Goal: Task Accomplishment & Management: Manage account settings

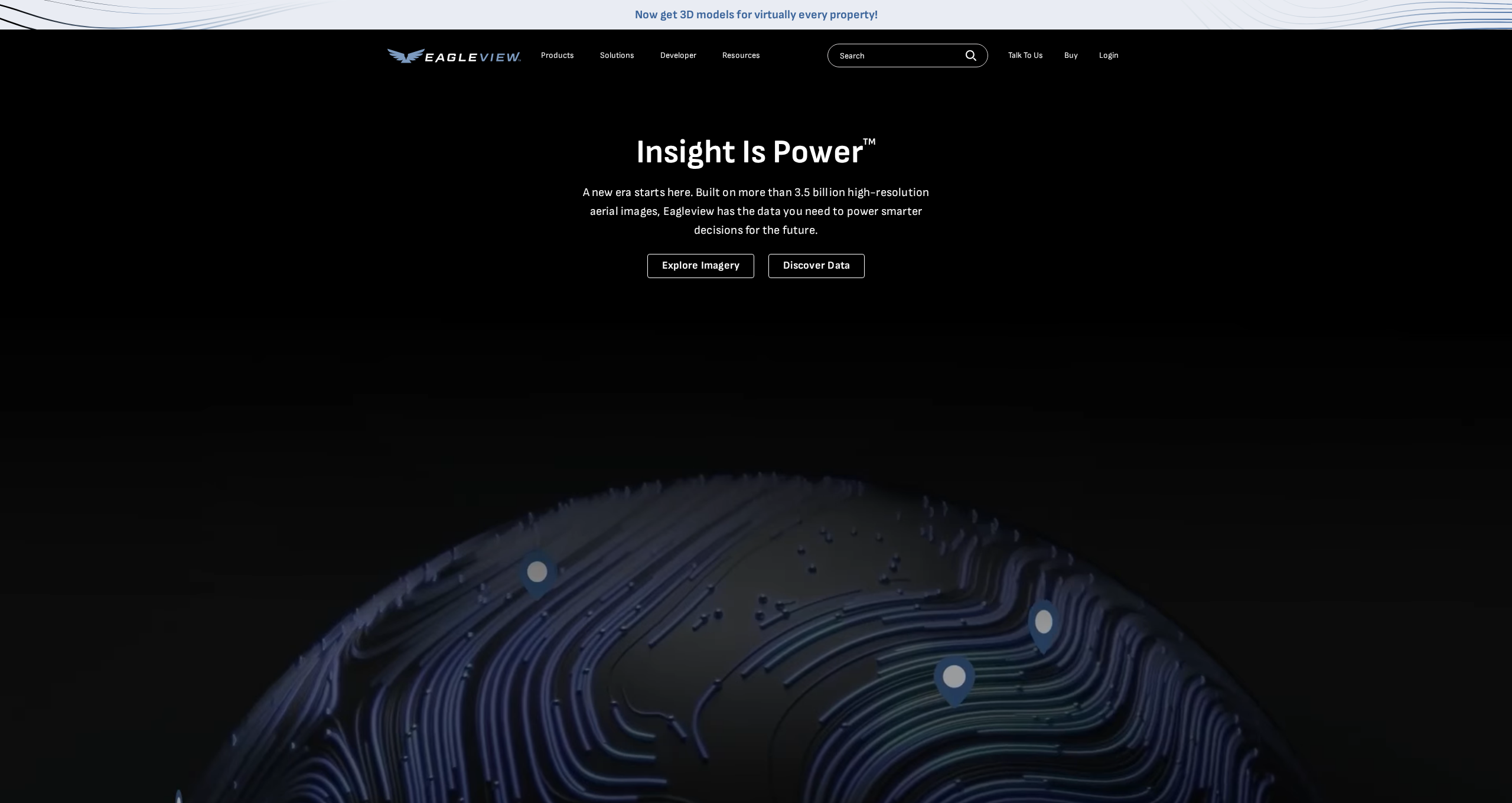
click at [1099, 54] on div "Login" at bounding box center [1109, 55] width 20 height 10
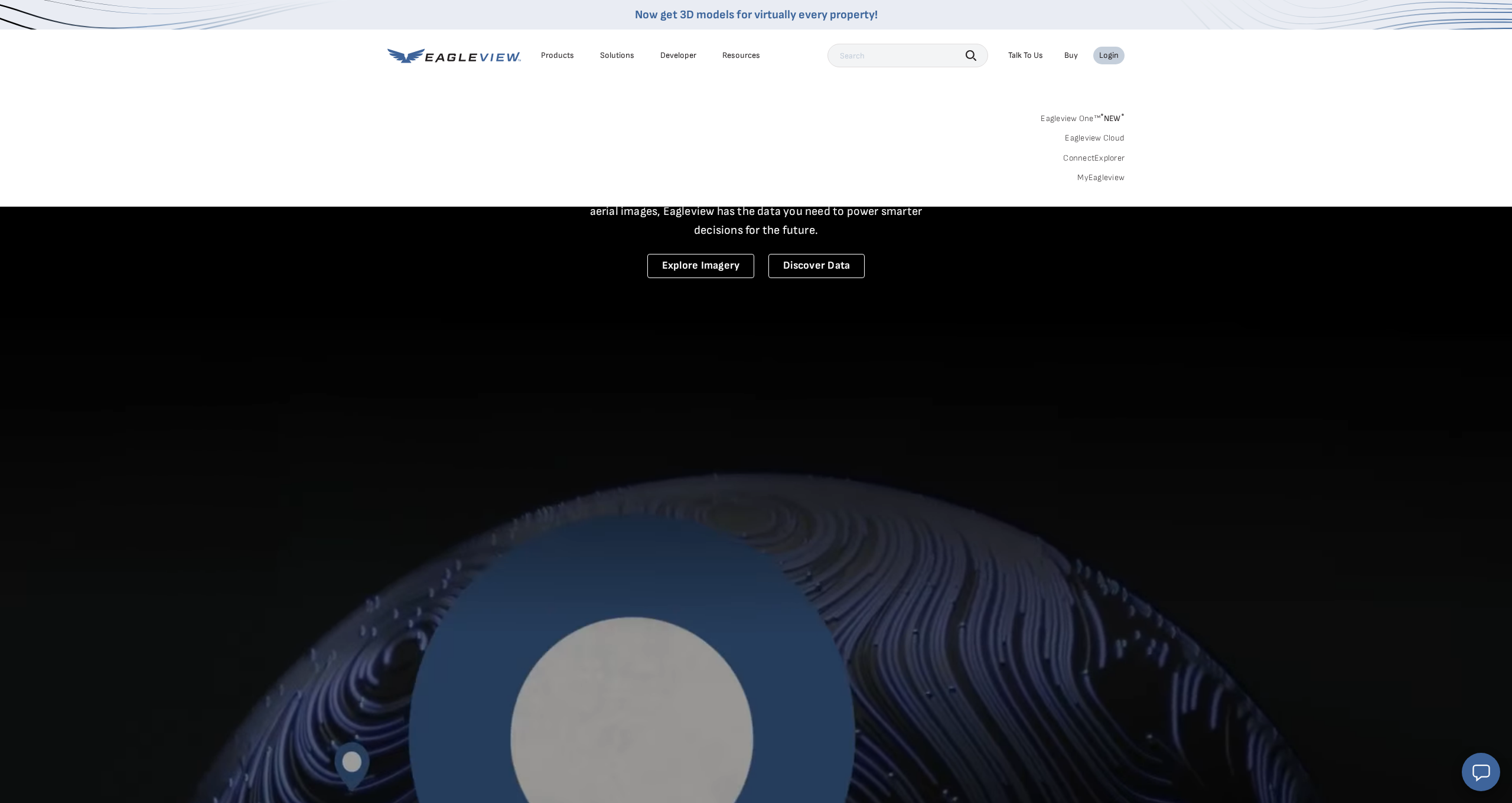
click at [1099, 179] on link "MyEagleview" at bounding box center [1100, 177] width 47 height 10
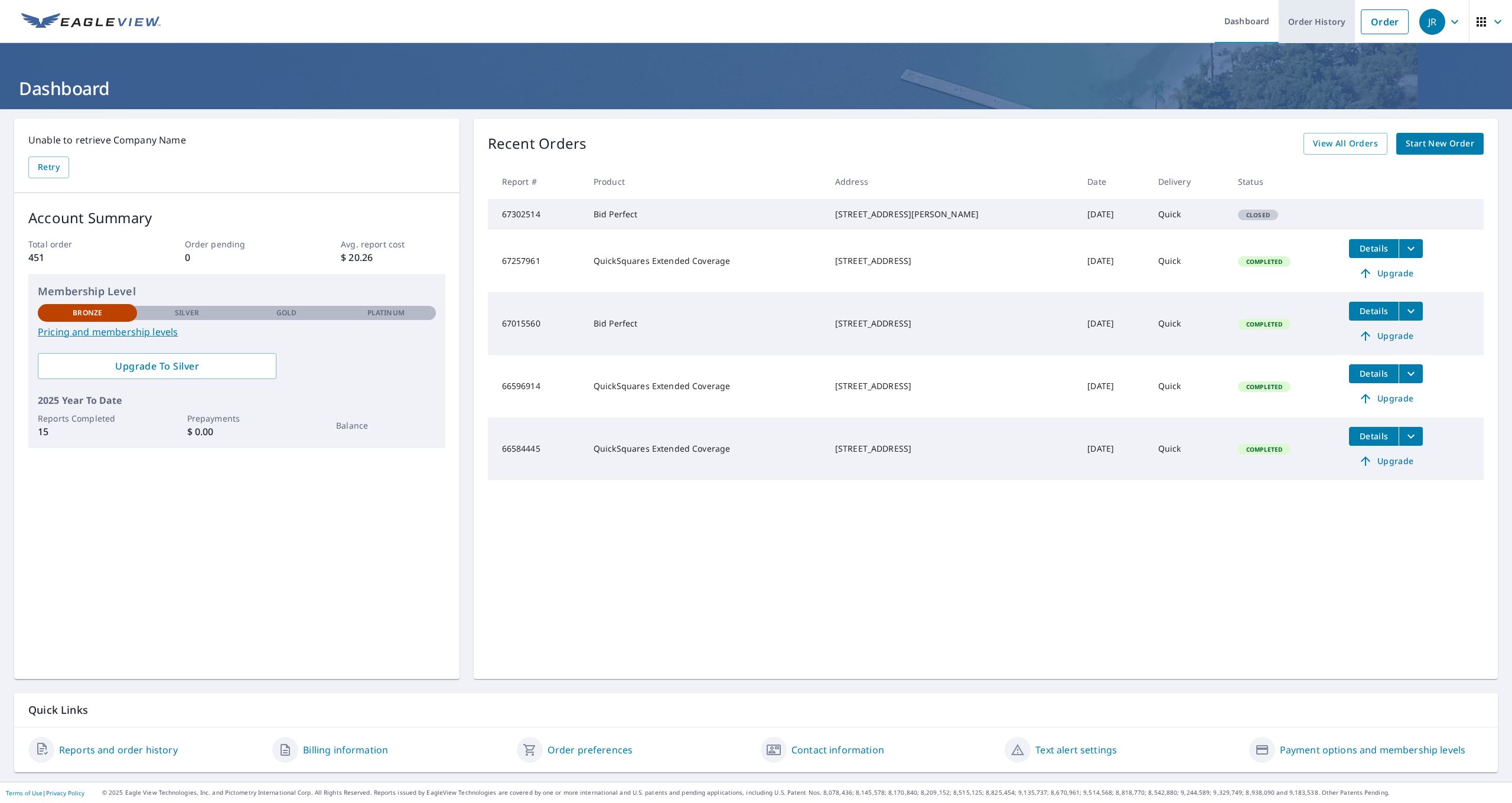
click at [1317, 22] on link "Order History" at bounding box center [1316, 22] width 76 height 43
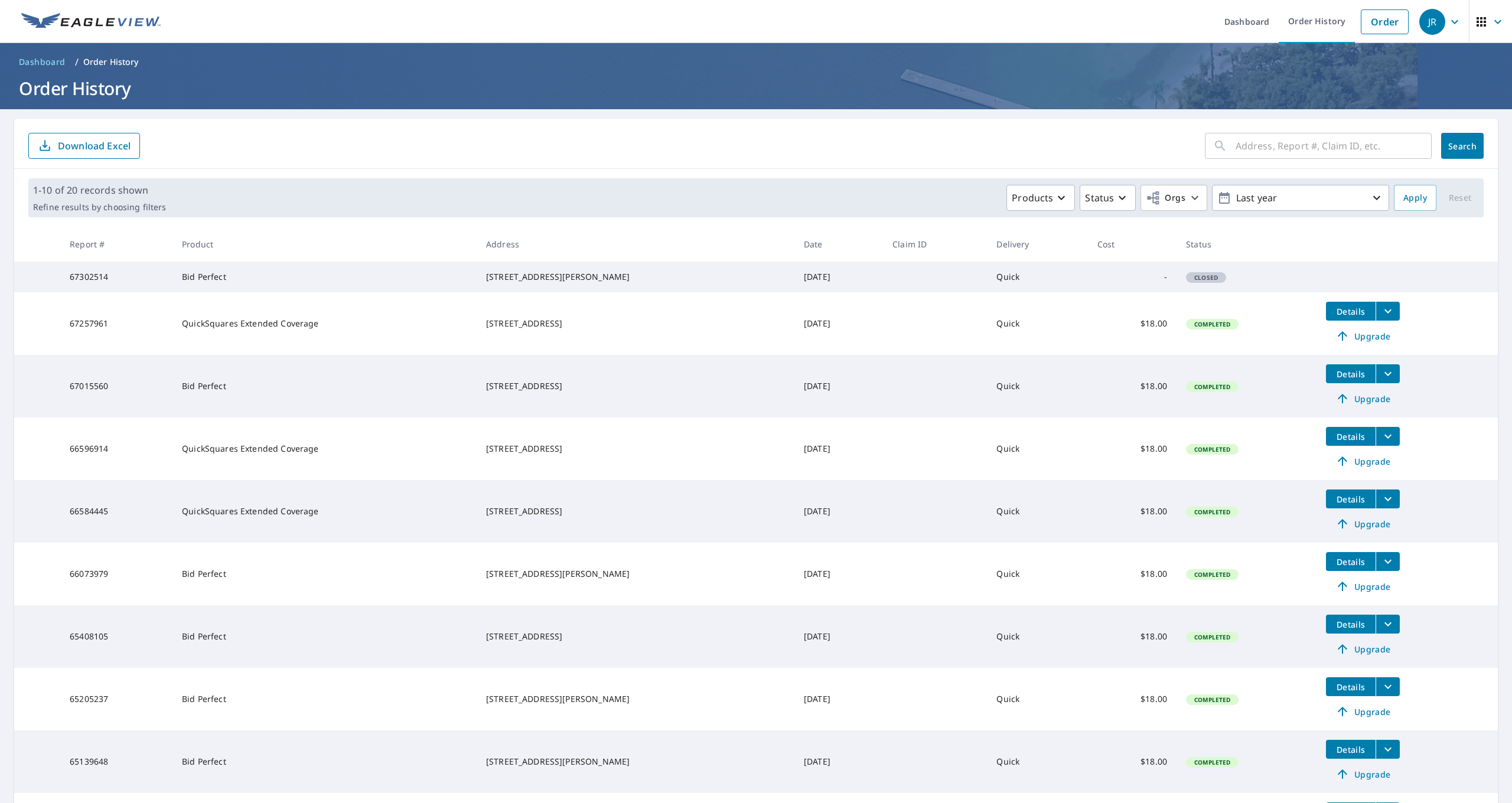
click at [1287, 142] on input "text" at bounding box center [1334, 145] width 196 height 33
type input "145 otter dr."
click at [1460, 148] on span "Search" at bounding box center [1461, 146] width 23 height 11
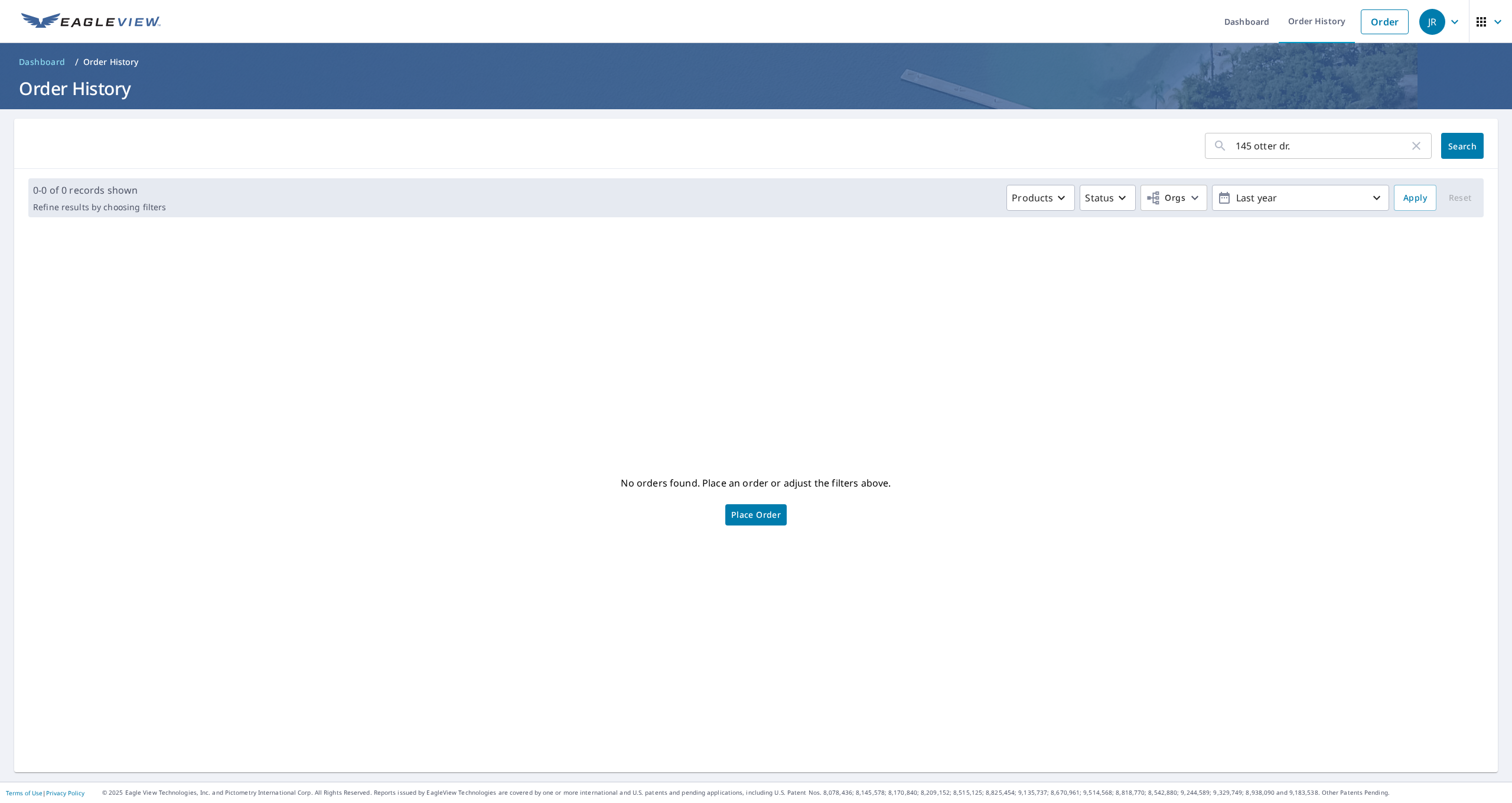
click at [759, 516] on span "Place Order" at bounding box center [755, 515] width 50 height 6
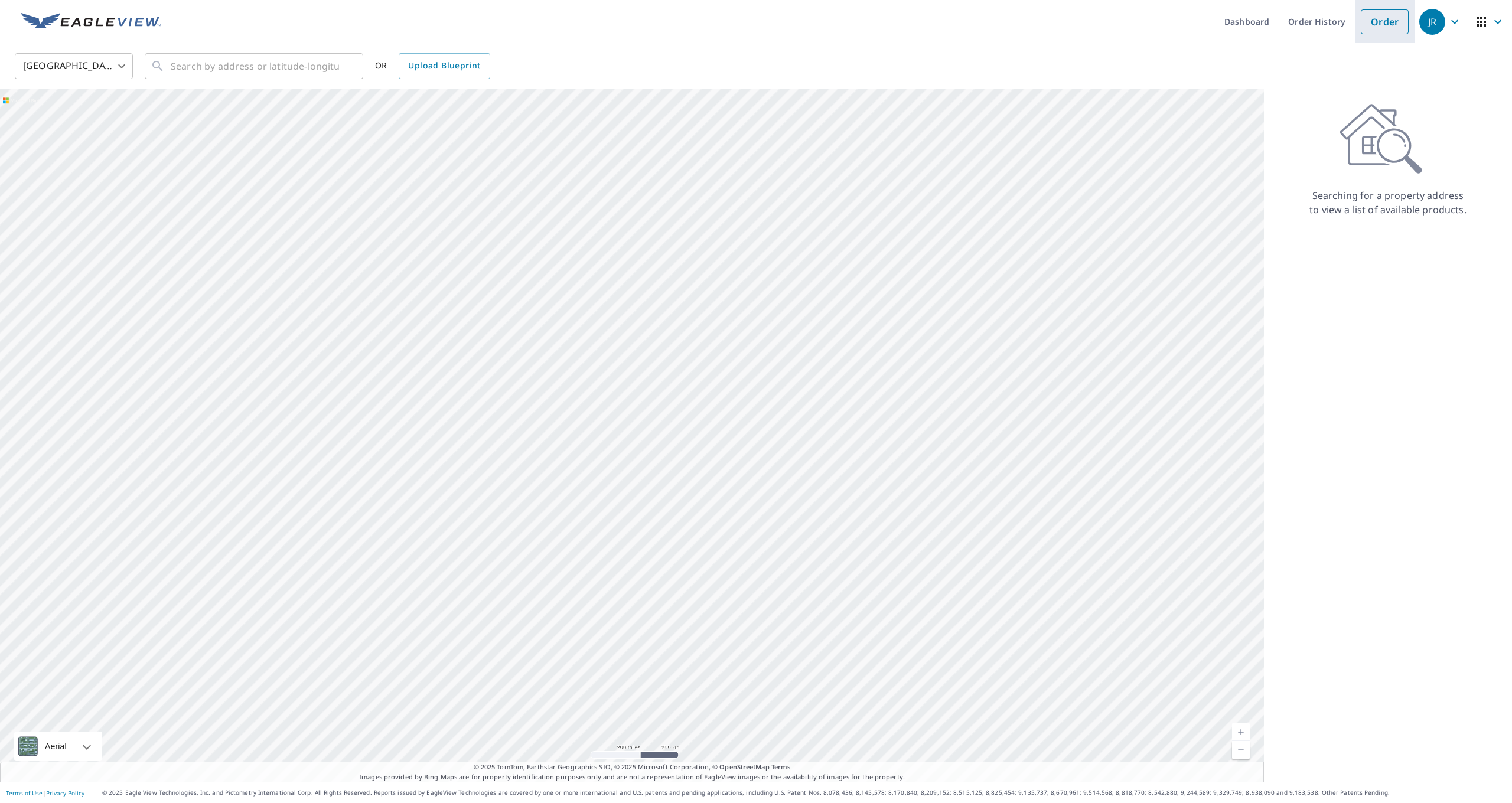
click at [1395, 25] on link "Order" at bounding box center [1384, 22] width 48 height 25
click at [1300, 21] on link "Order History" at bounding box center [1316, 22] width 76 height 43
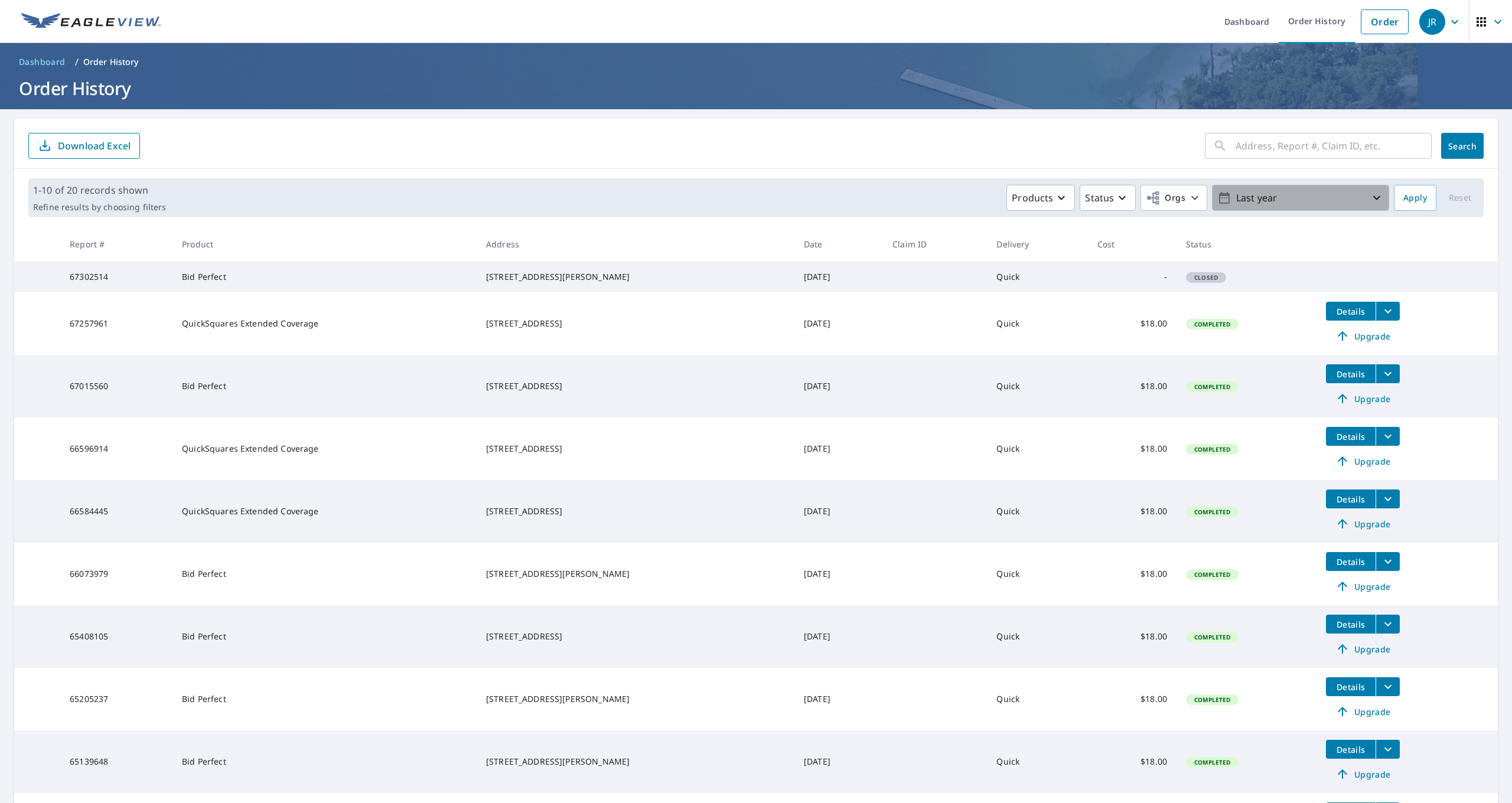
click at [1312, 203] on p "Last year" at bounding box center [1301, 198] width 138 height 21
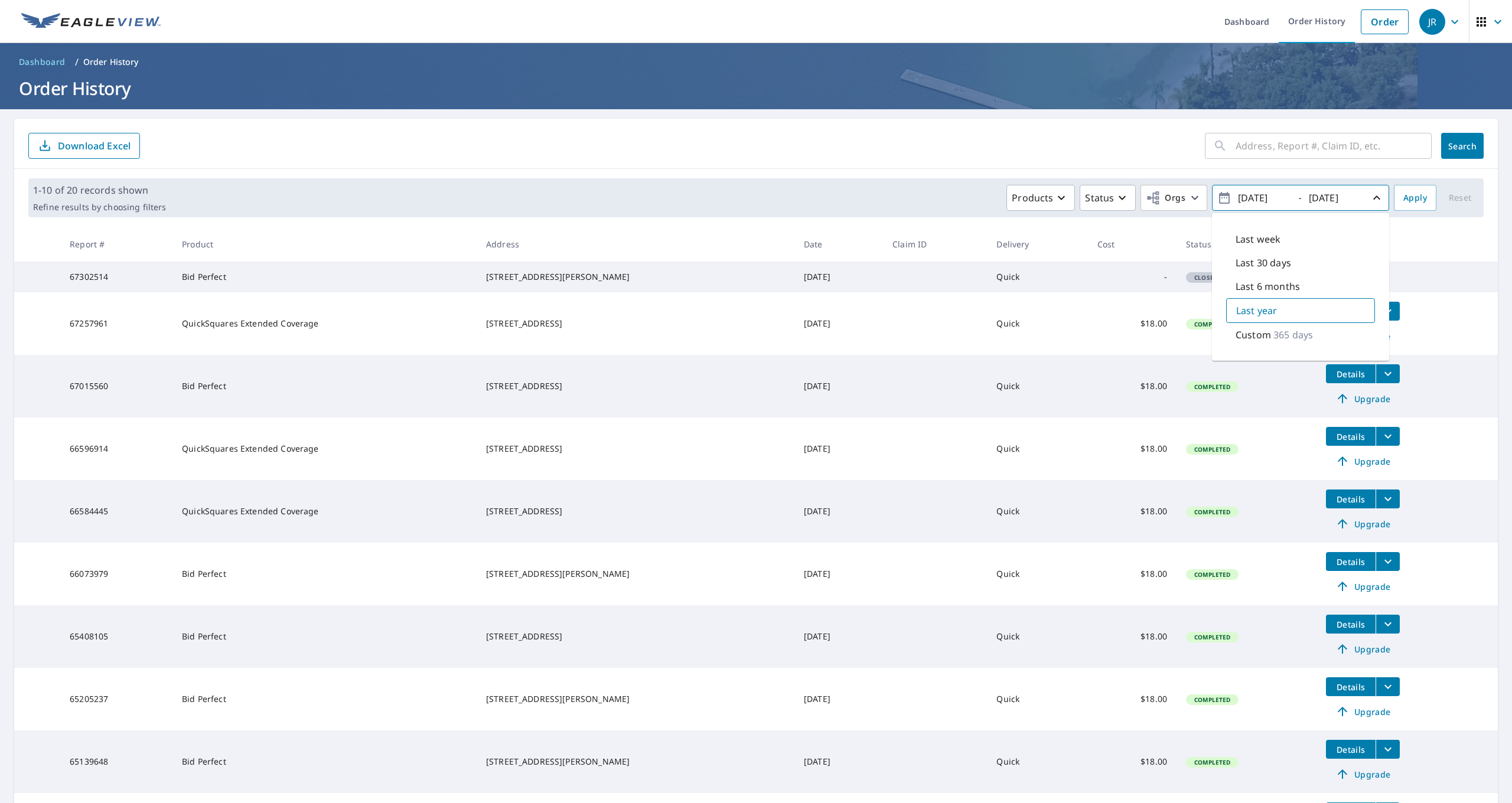
click at [1281, 199] on input "2024/09/06" at bounding box center [1263, 197] width 58 height 19
click at [1308, 199] on input "2025/09/06" at bounding box center [1334, 197] width 58 height 19
click at [1286, 199] on input "2024/09/06" at bounding box center [1263, 197] width 58 height 19
type input "2019/04/01"
click at [1368, 200] on span "2019/04/01 - 2025/09/06" at bounding box center [1301, 198] width 167 height 21
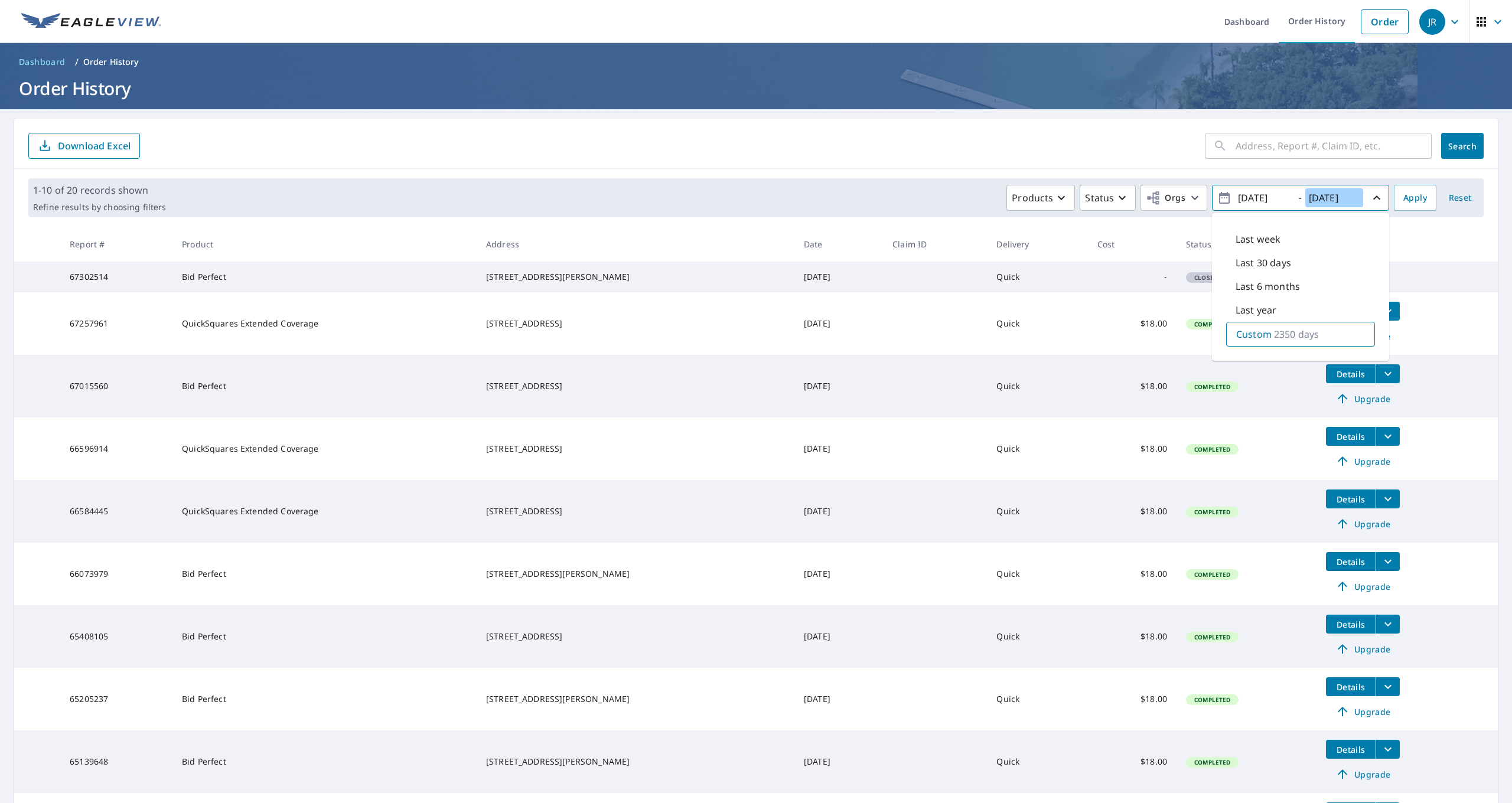
click at [1357, 198] on input "2025/09/06" at bounding box center [1334, 197] width 58 height 19
type input "2019/04/31"
click at [1398, 306] on td "Details Upgrade" at bounding box center [1407, 323] width 182 height 63
click at [1358, 188] on p "Custom" at bounding box center [1301, 198] width 138 height 21
click at [1410, 198] on span "Apply" at bounding box center [1415, 198] width 23 height 15
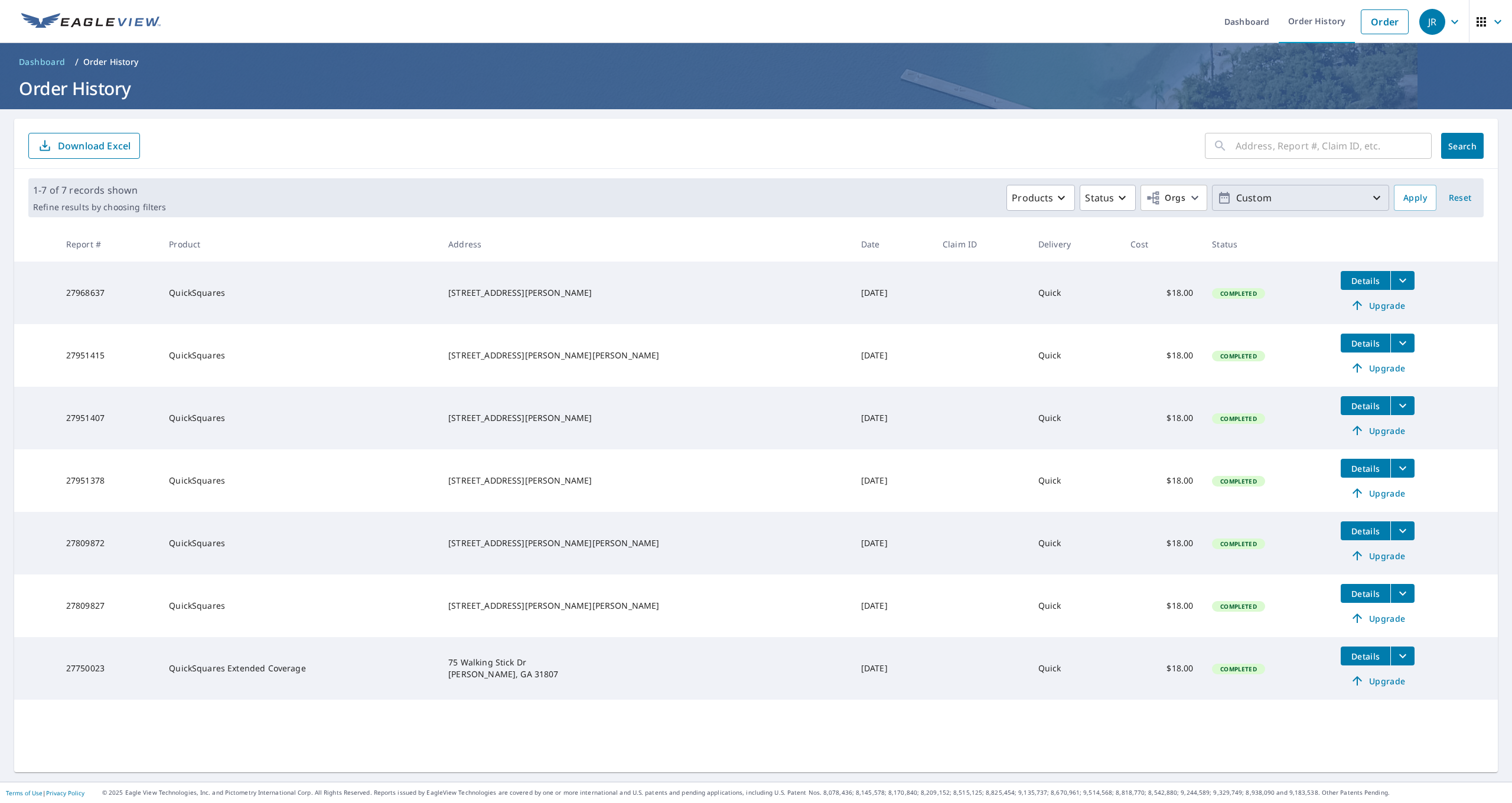
click at [1346, 193] on p "Custom" at bounding box center [1301, 198] width 138 height 21
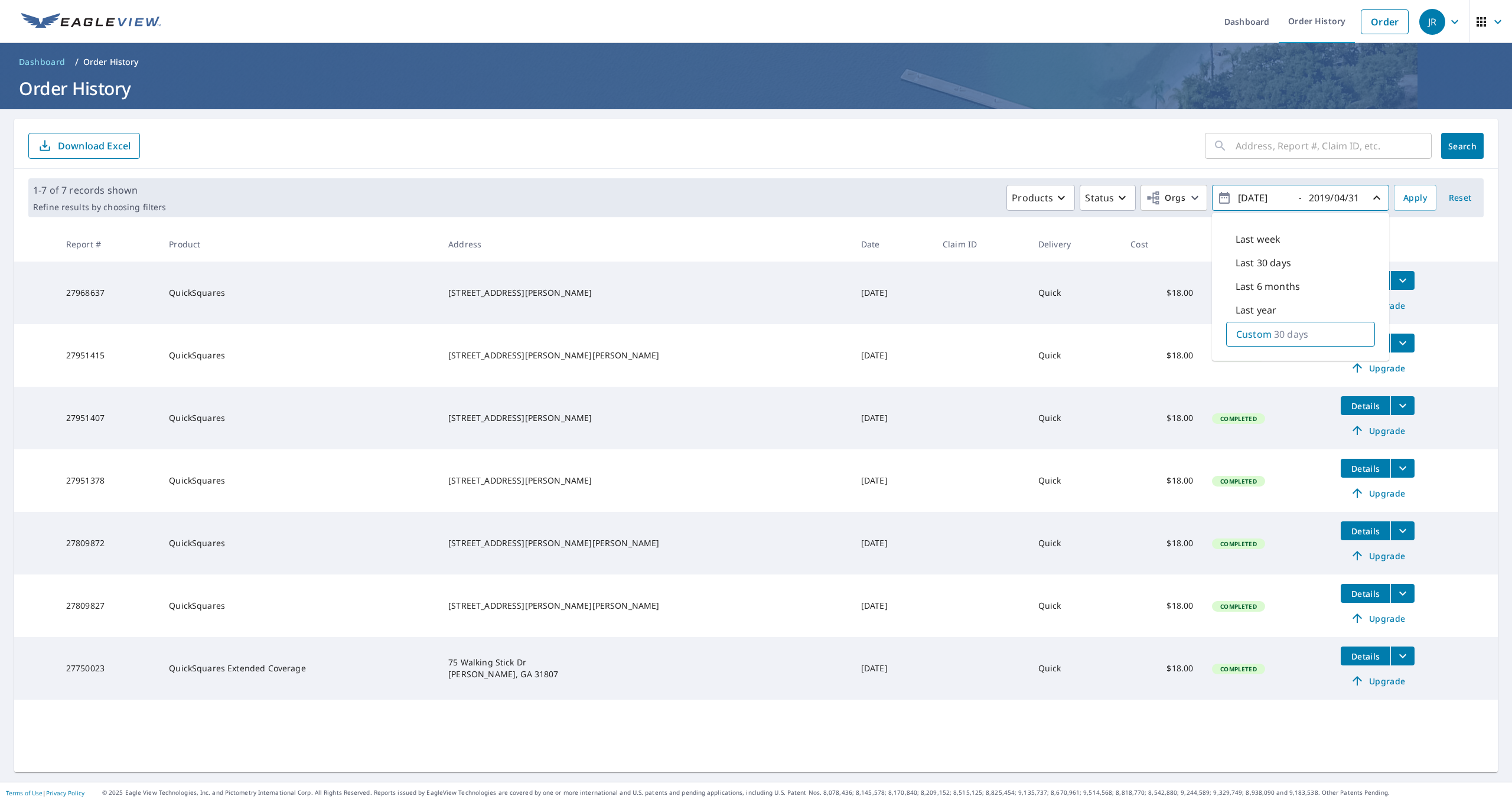
click at [1272, 199] on input "2019/04/01" at bounding box center [1263, 197] width 58 height 19
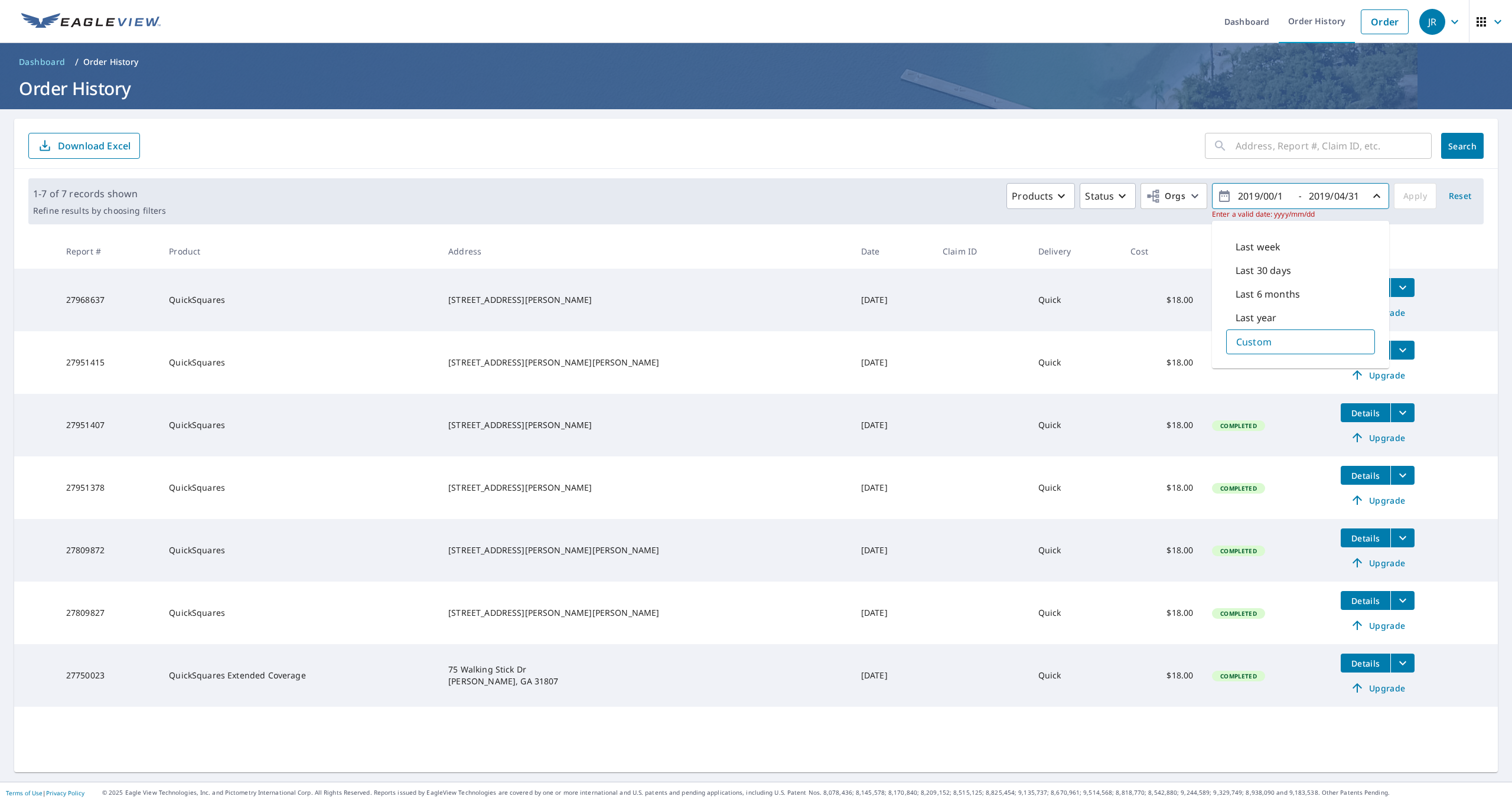
type input "2019/02/01"
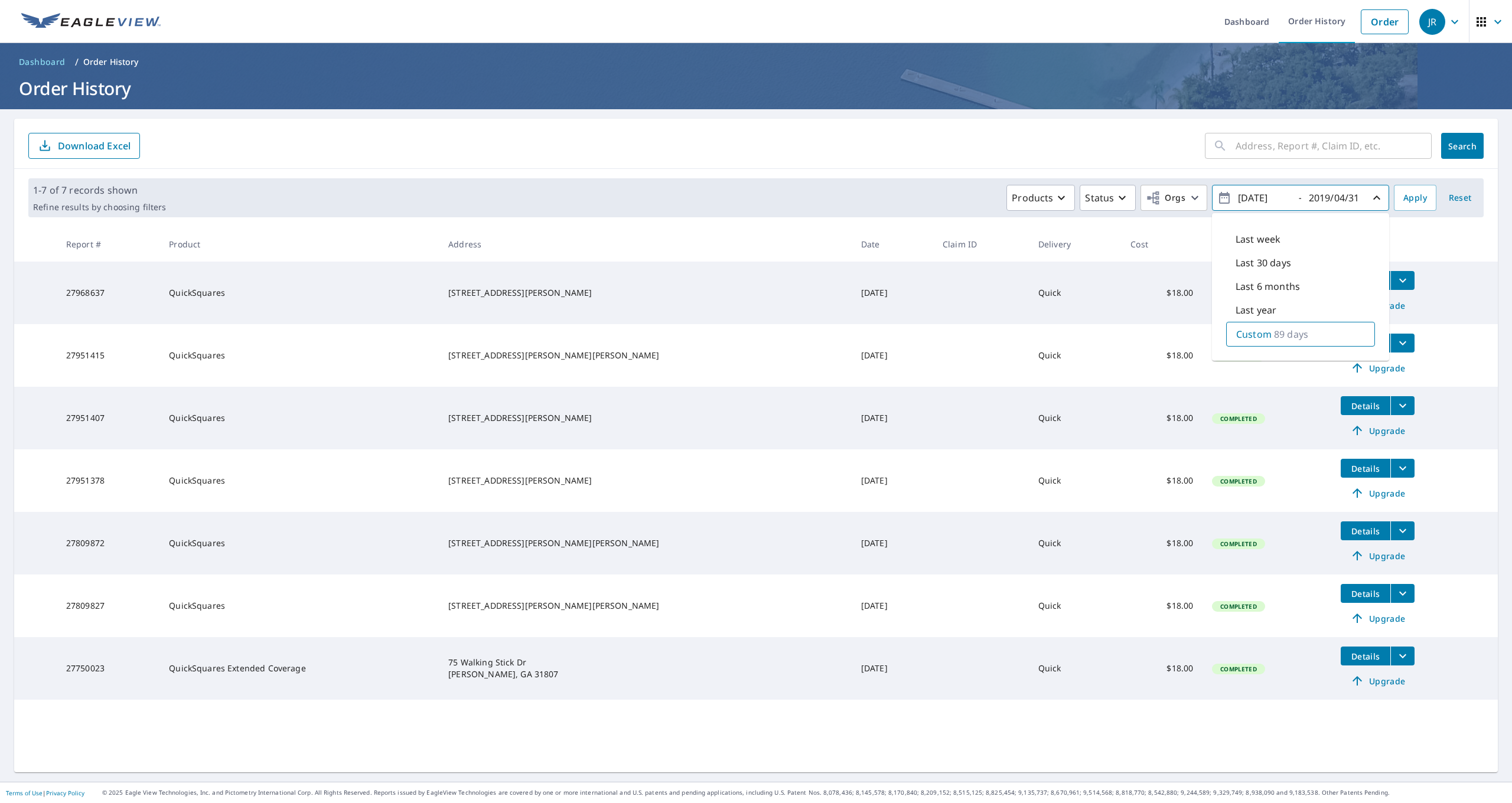
click at [1373, 203] on icon "button" at bounding box center [1376, 197] width 14 height 14
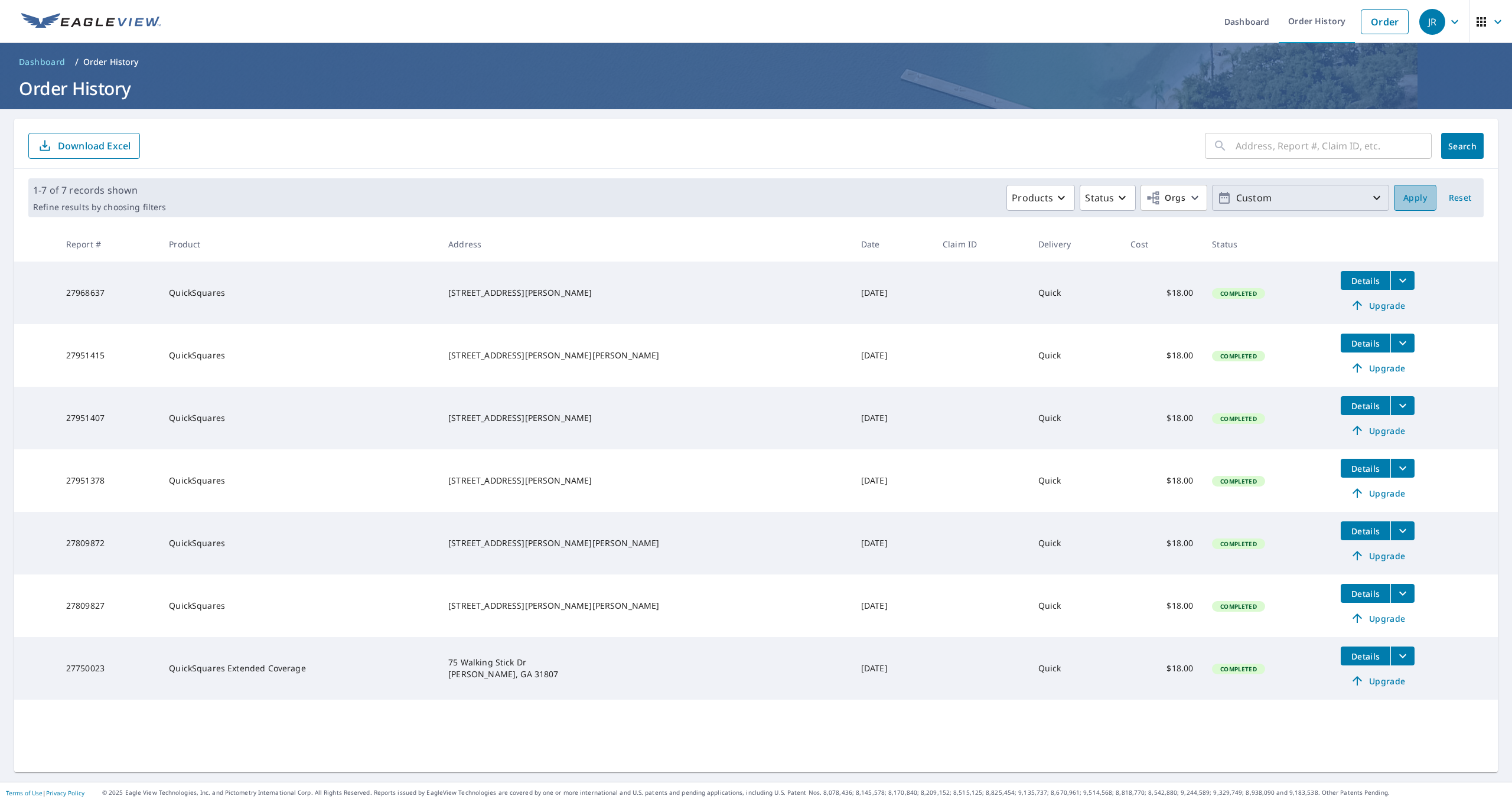
click at [1403, 201] on span "Apply" at bounding box center [1415, 198] width 23 height 15
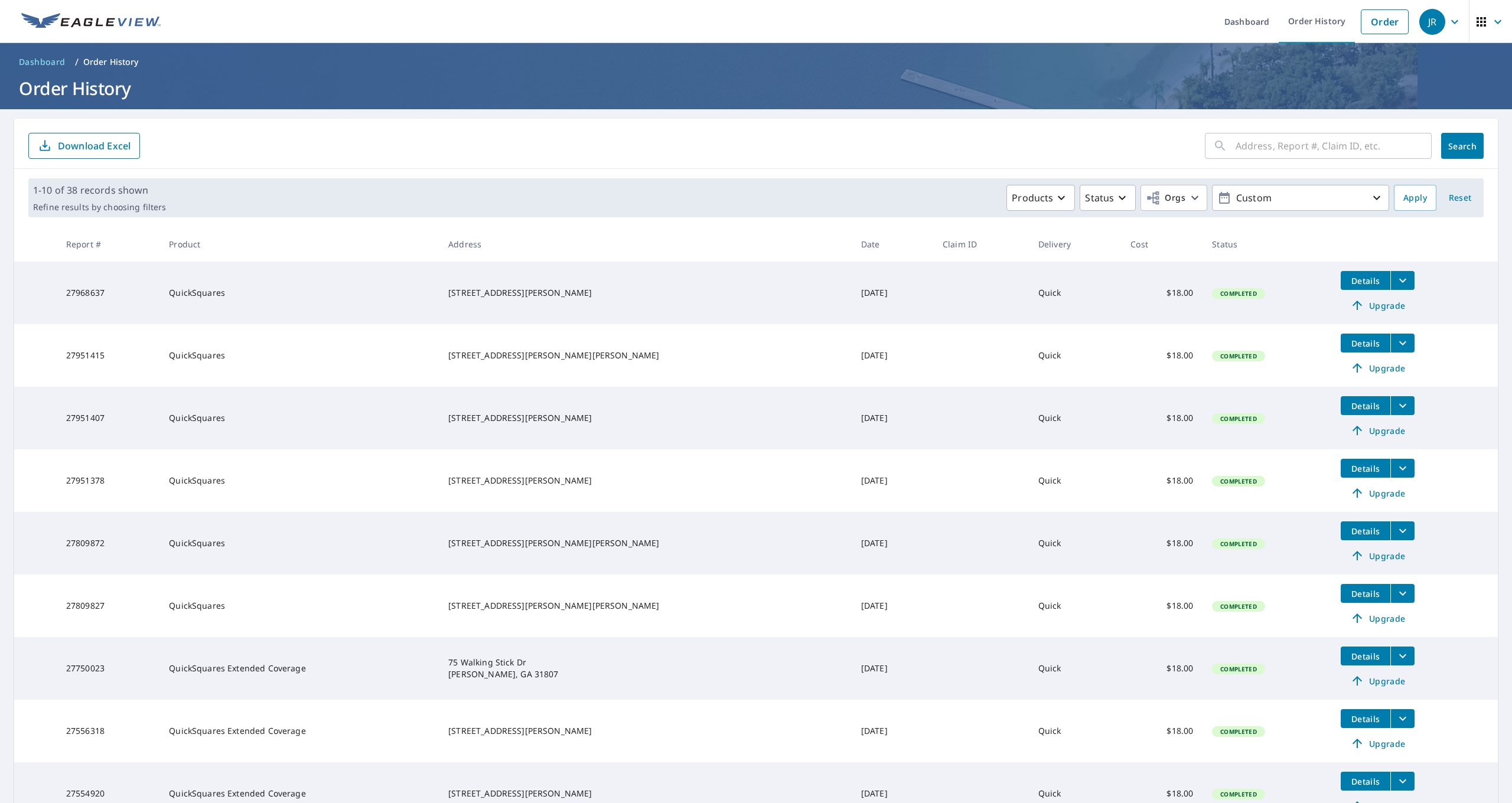
click at [1501, 533] on main "​ Search Download Excel 1-10 of 38 records shown Refine results by choosing fil…" at bounding box center [756, 527] width 1512 height 836
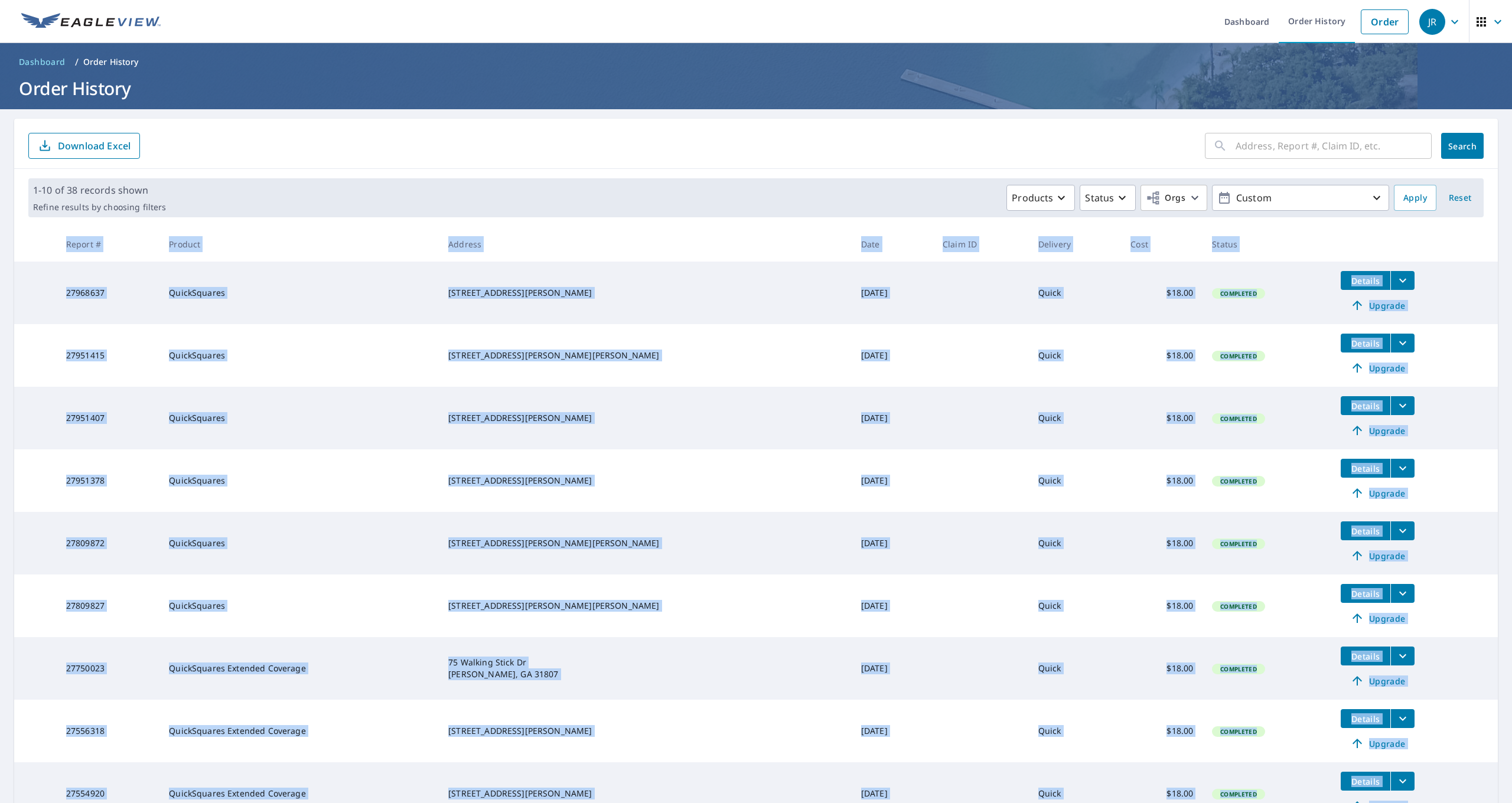
click at [1501, 532] on main "​ Search Download Excel 1-10 of 38 records shown Refine results by choosing fil…" at bounding box center [756, 527] width 1512 height 836
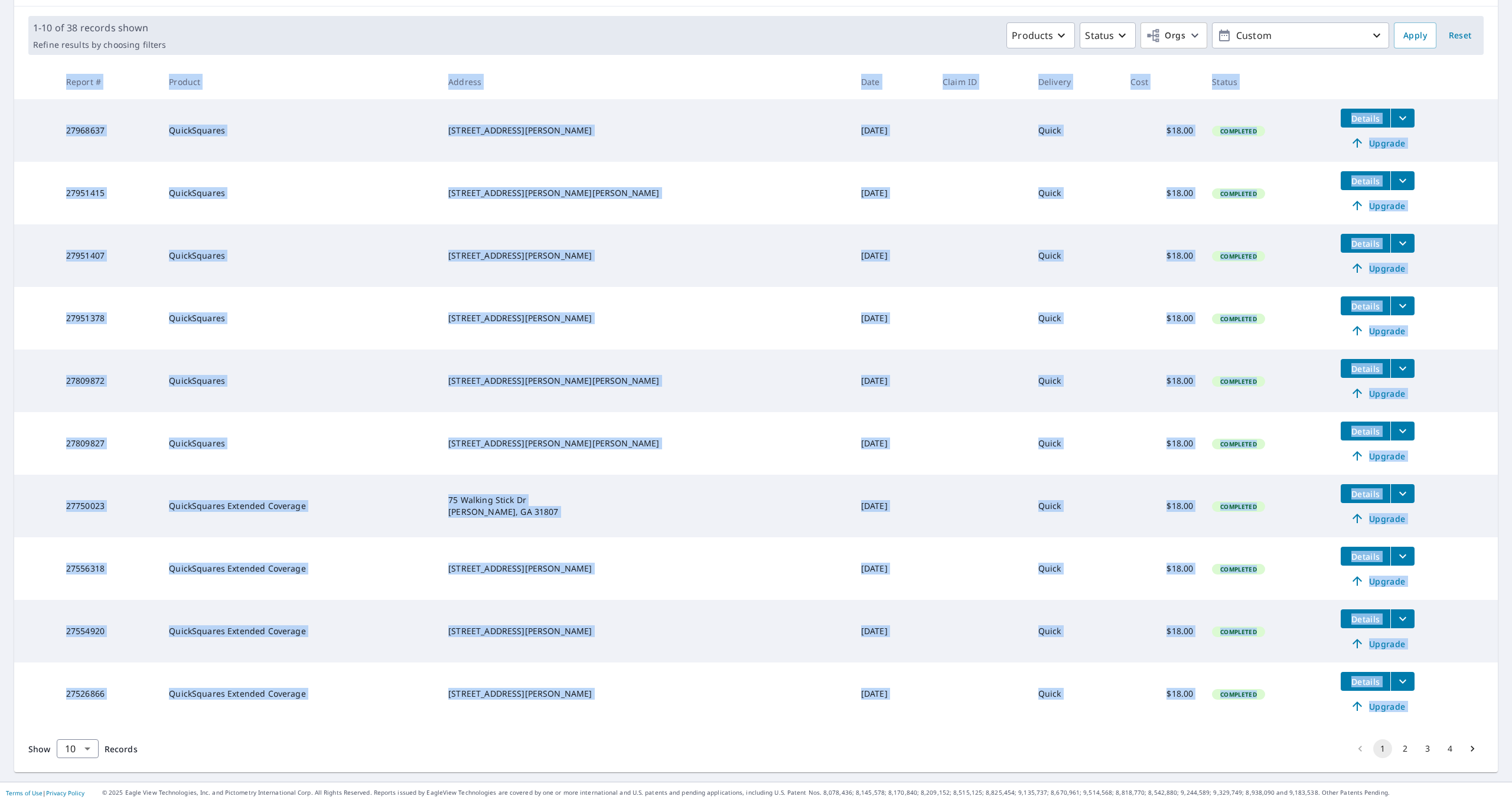
scroll to position [163, 0]
click at [1407, 747] on button "2" at bounding box center [1405, 749] width 19 height 19
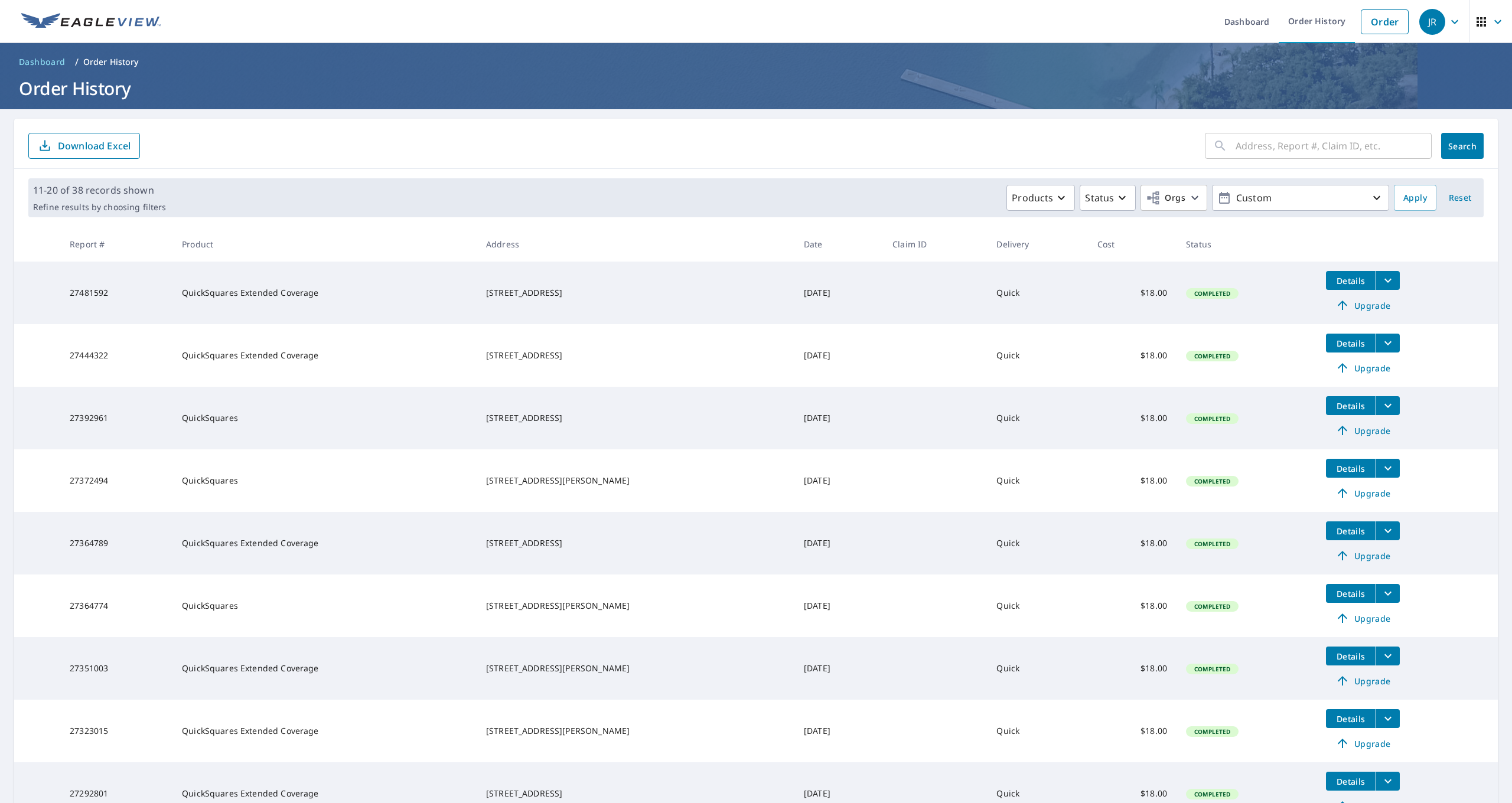
click at [1356, 240] on th at bounding box center [1407, 243] width 182 height 35
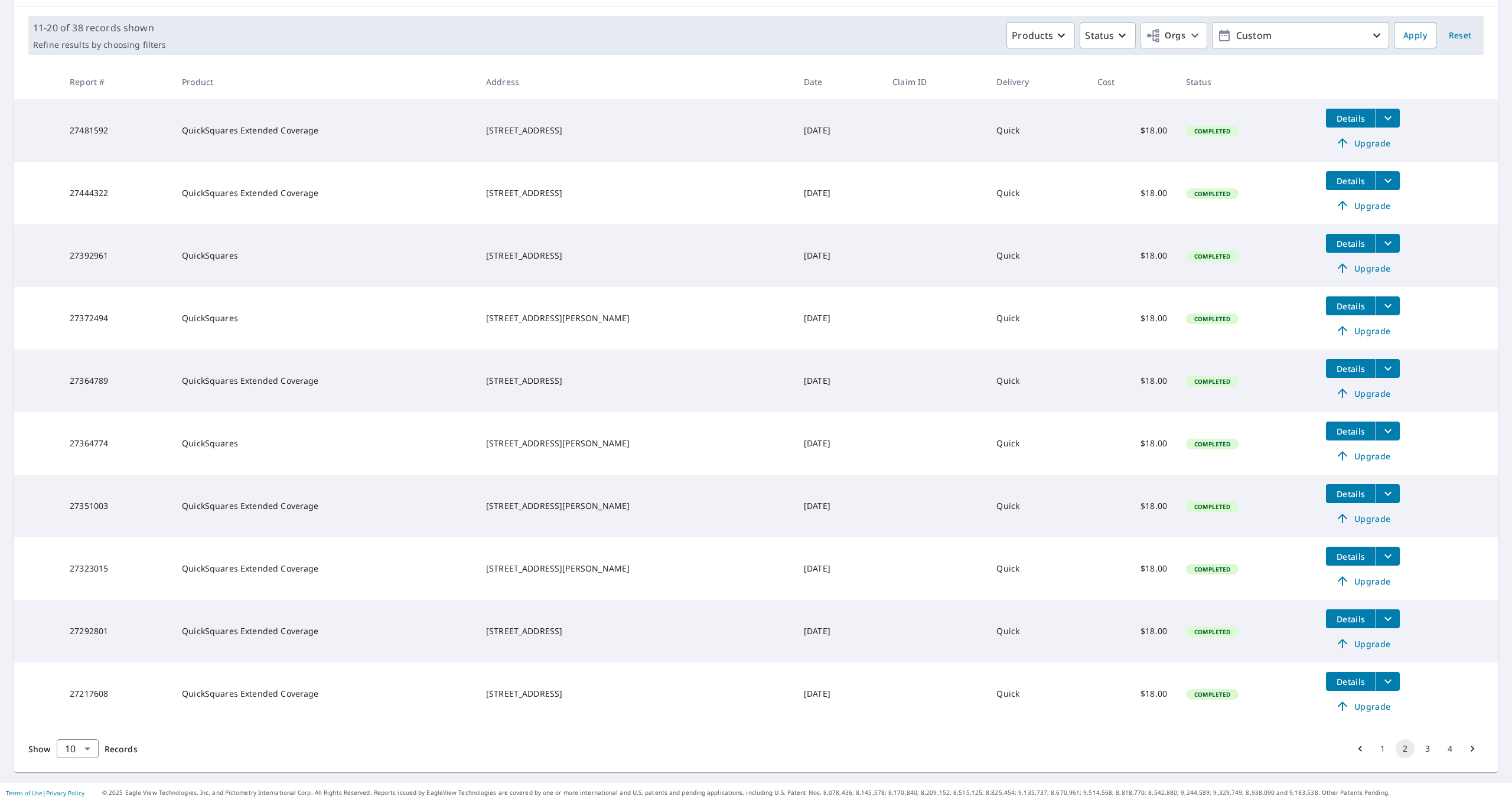
click at [1385, 496] on icon "filesDropdownBtn-27351003" at bounding box center [1388, 493] width 14 height 14
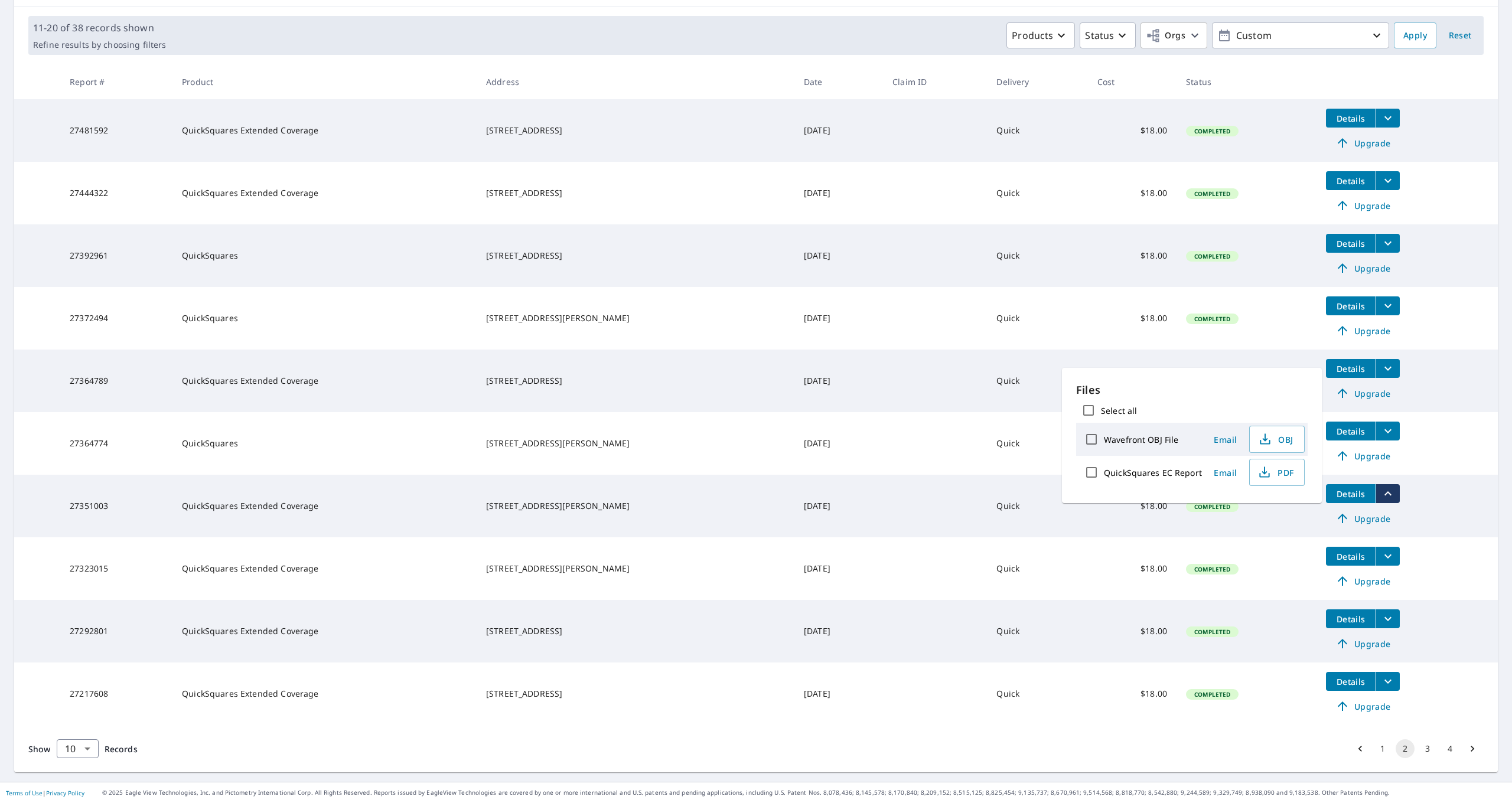
click at [1153, 474] on label "QuickSquares EC Report" at bounding box center [1153, 473] width 98 height 11
click at [1104, 474] on input "QuickSquares EC Report" at bounding box center [1091, 473] width 25 height 25
checkbox input "true"
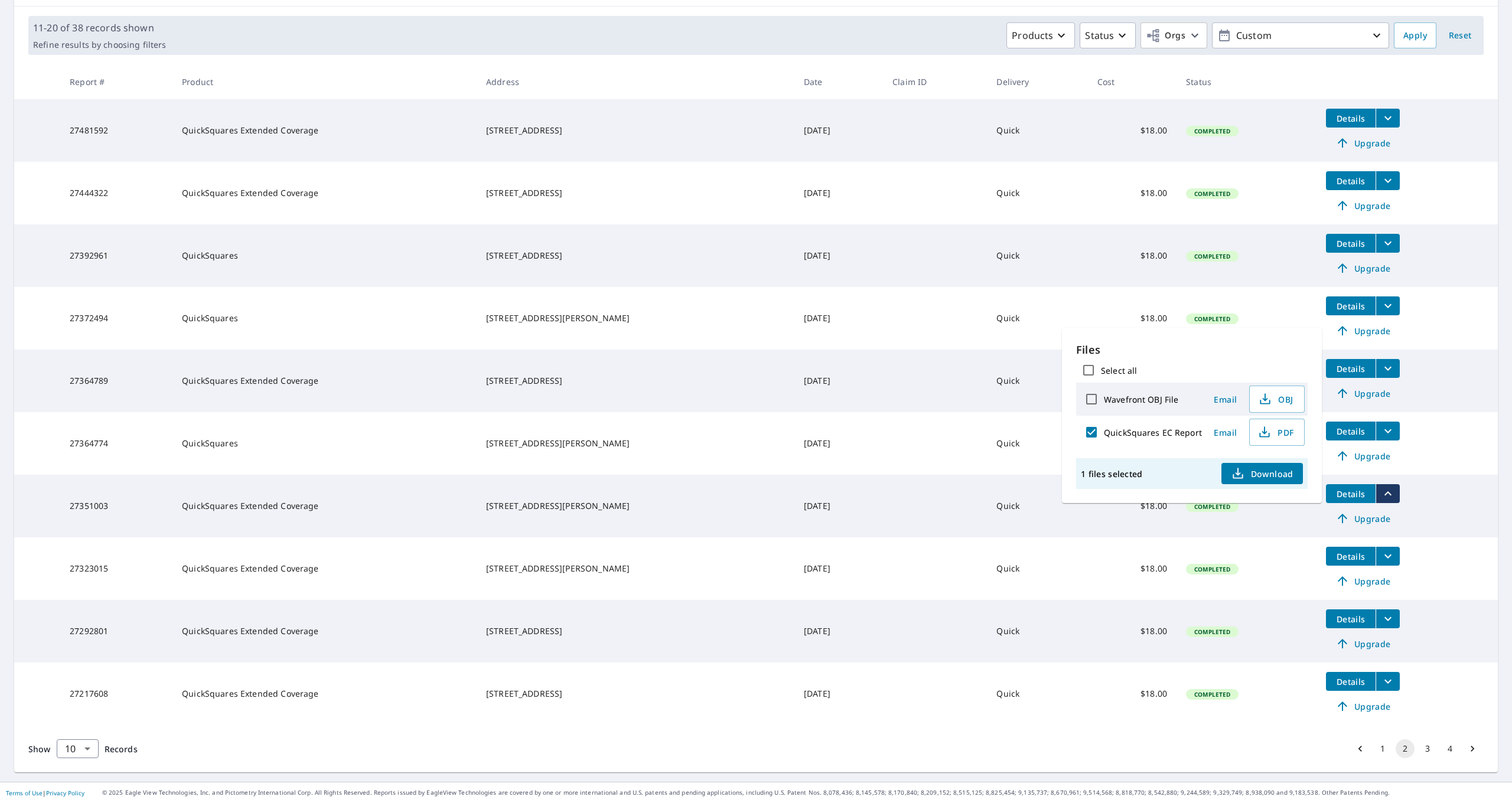
click at [1255, 475] on span "Download" at bounding box center [1262, 474] width 63 height 14
